Goal: Browse casually

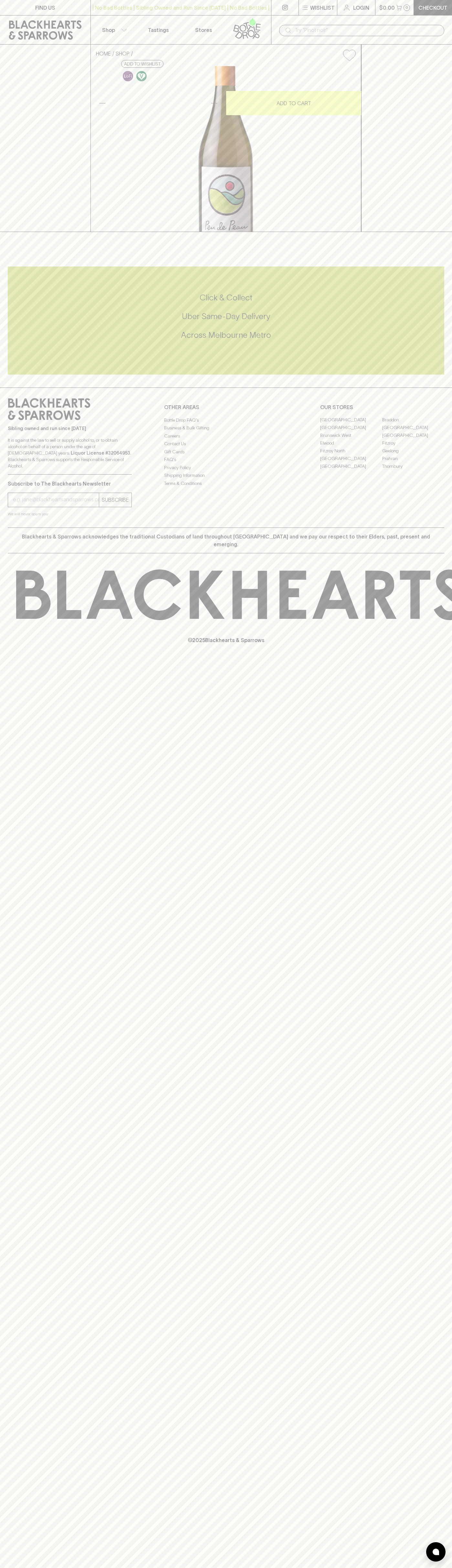
click at [254, 26] on icon at bounding box center [247, 28] width 37 height 21
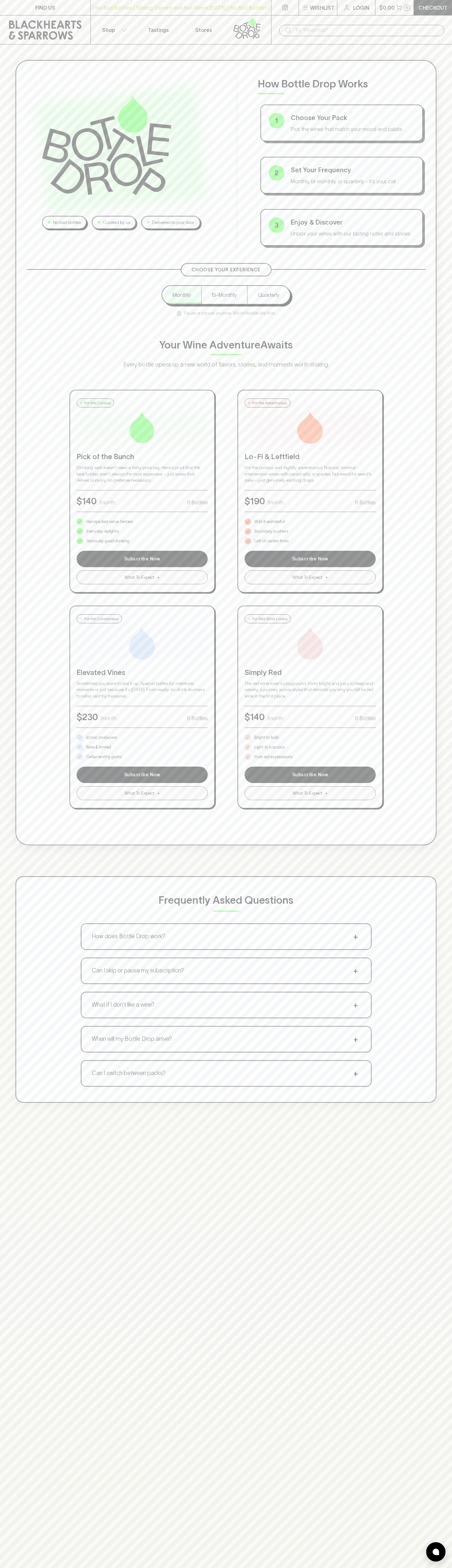
click at [62, 1567] on html "FIND US | No Bad Bottles | Sibling Owned and Run Since 2006 | No Bad Bottles | …" at bounding box center [226, 1013] width 452 height 2027
click at [30, 1080] on div "Frequently Asked Questions How does Bottle Drop work? + Choose your pack, set y…" at bounding box center [225, 990] width 421 height 226
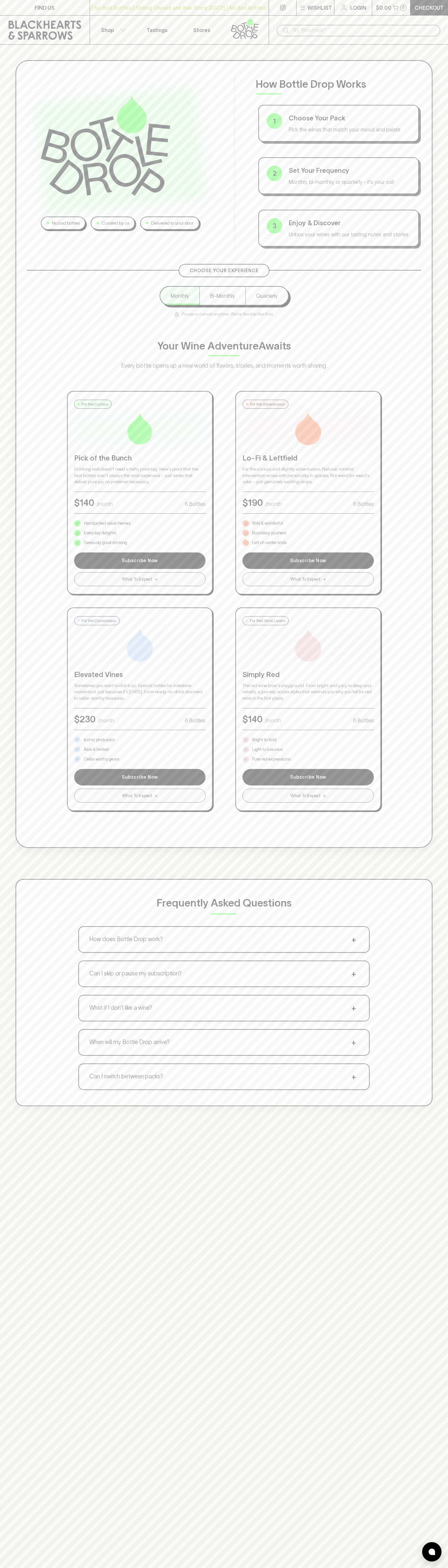
click at [271, 759] on p "Pure red expressions" at bounding box center [271, 759] width 38 height 7
